Goal: Task Accomplishment & Management: Complete application form

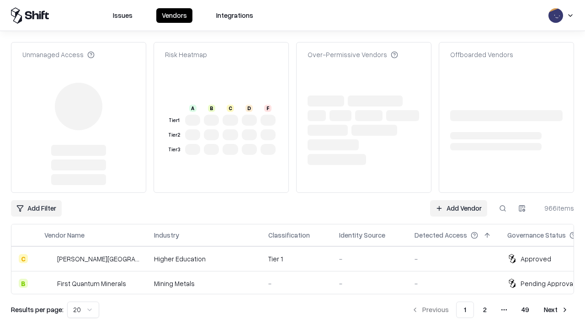
click at [458, 200] on link "Add Vendor" at bounding box center [458, 208] width 57 height 16
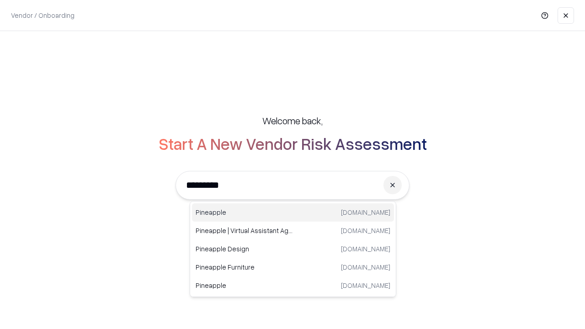
click at [293, 213] on div "Pineapple [DOMAIN_NAME]" at bounding box center [293, 212] width 202 height 18
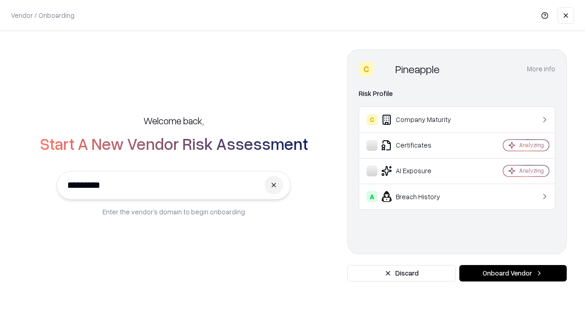
type input "*********"
click at [513, 273] on button "Onboard Vendor" at bounding box center [512, 273] width 107 height 16
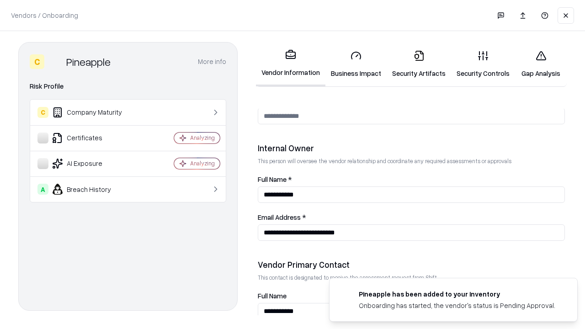
scroll to position [474, 0]
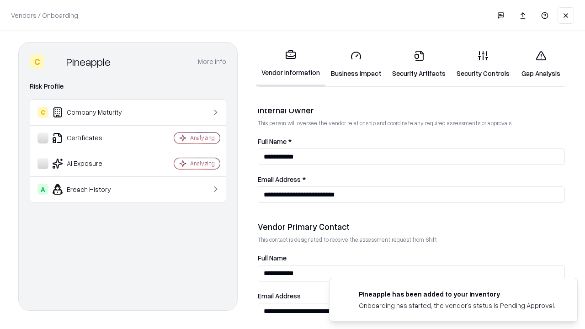
click at [356, 64] on link "Business Impact" at bounding box center [355, 64] width 61 height 43
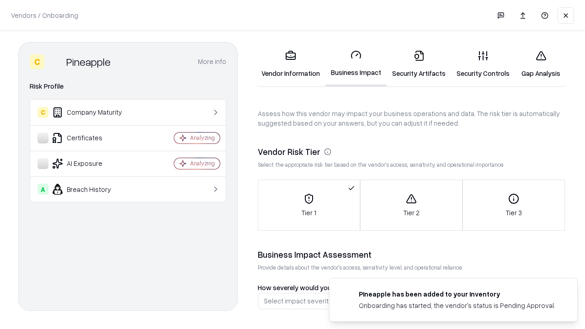
click at [541, 64] on link "Gap Analysis" at bounding box center [541, 64] width 52 height 43
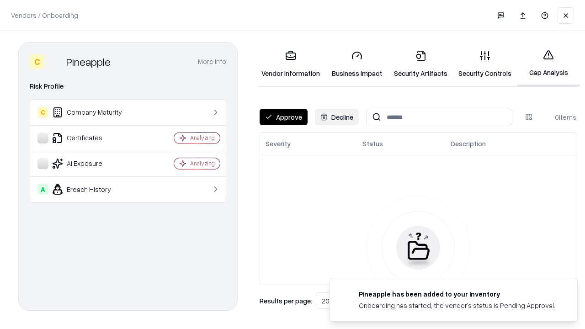
click at [283, 117] on button "Approve" at bounding box center [284, 117] width 48 height 16
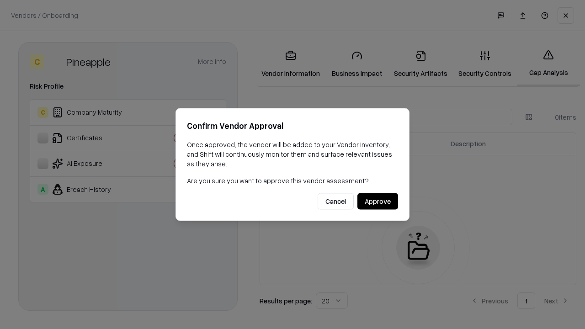
click at [378, 201] on button "Approve" at bounding box center [377, 201] width 41 height 16
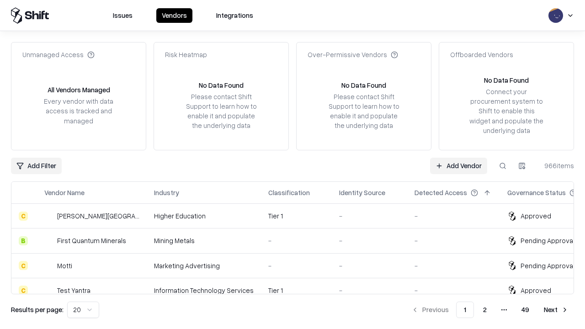
type input "*********"
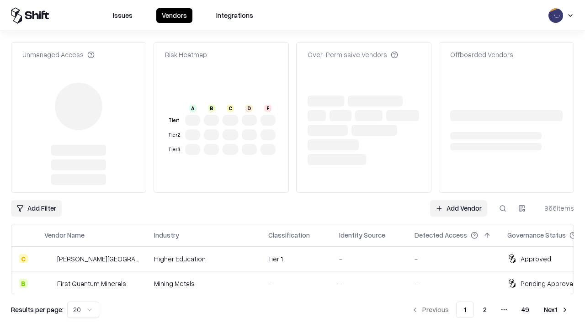
click at [458, 200] on link "Add Vendor" at bounding box center [458, 208] width 57 height 16
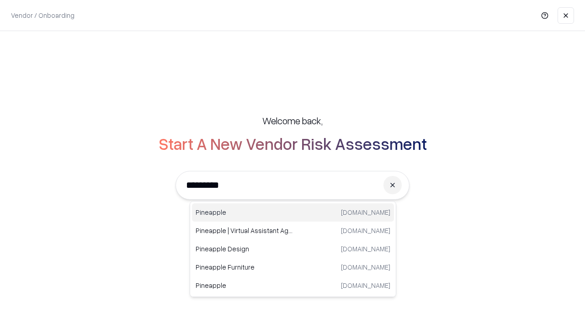
click at [293, 213] on div "Pineapple [DOMAIN_NAME]" at bounding box center [293, 212] width 202 height 18
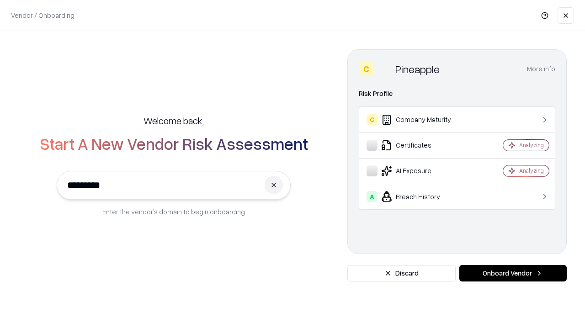
type input "*********"
click at [513, 273] on button "Onboard Vendor" at bounding box center [512, 273] width 107 height 16
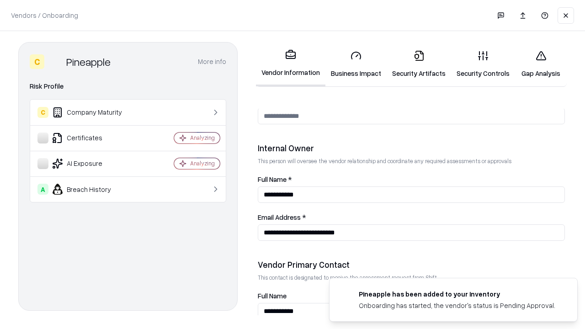
scroll to position [474, 0]
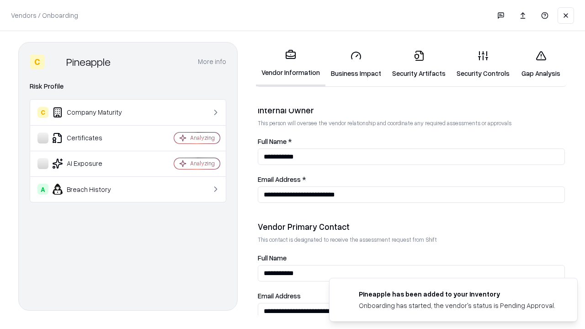
click at [541, 64] on link "Gap Analysis" at bounding box center [541, 64] width 52 height 43
